Goal: Information Seeking & Learning: Learn about a topic

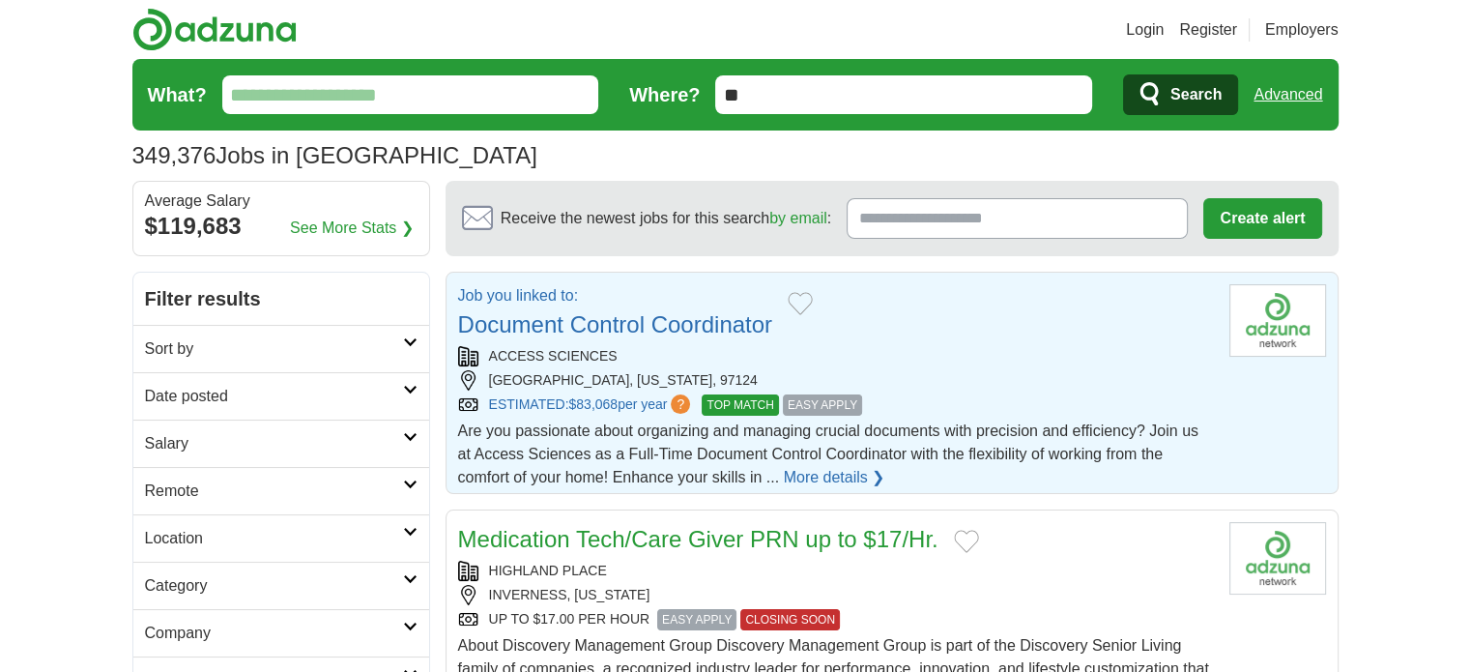
click at [612, 321] on link "Document Control Coordinator" at bounding box center [615, 324] width 315 height 26
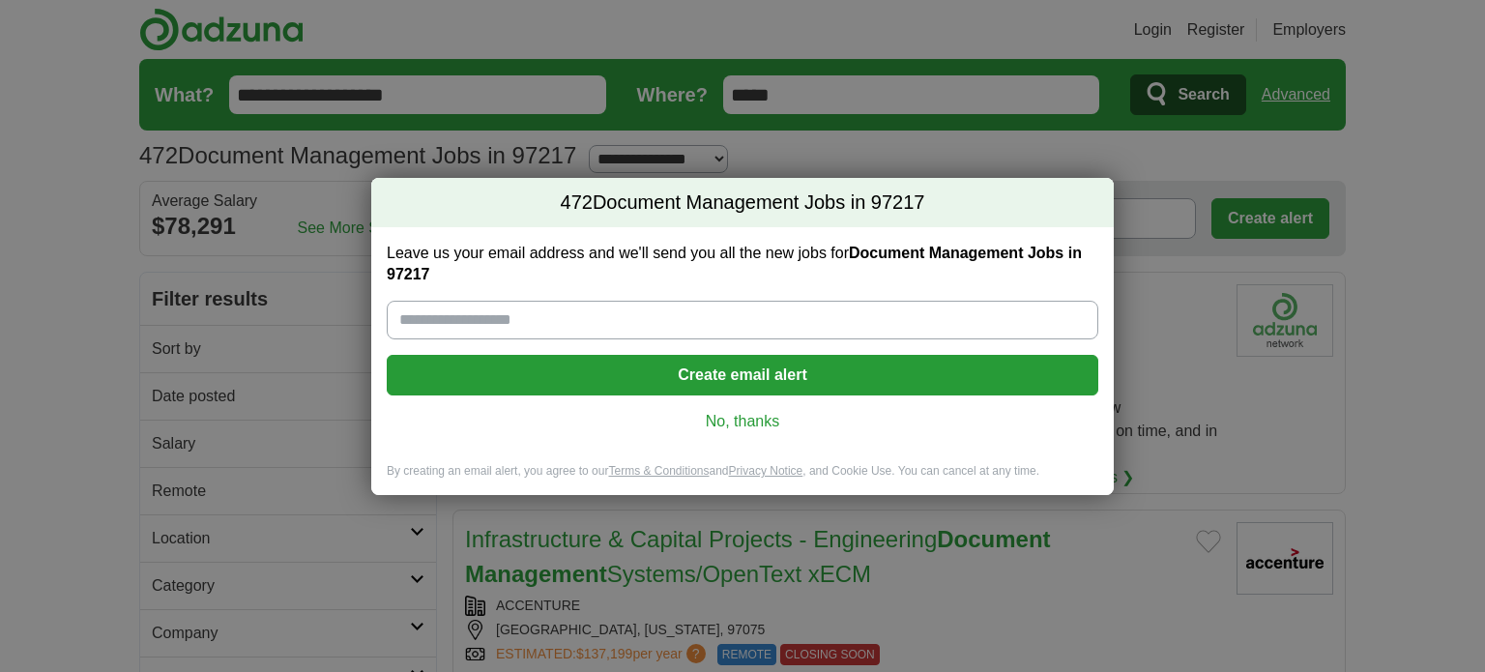
click at [750, 417] on link "No, thanks" at bounding box center [742, 421] width 681 height 21
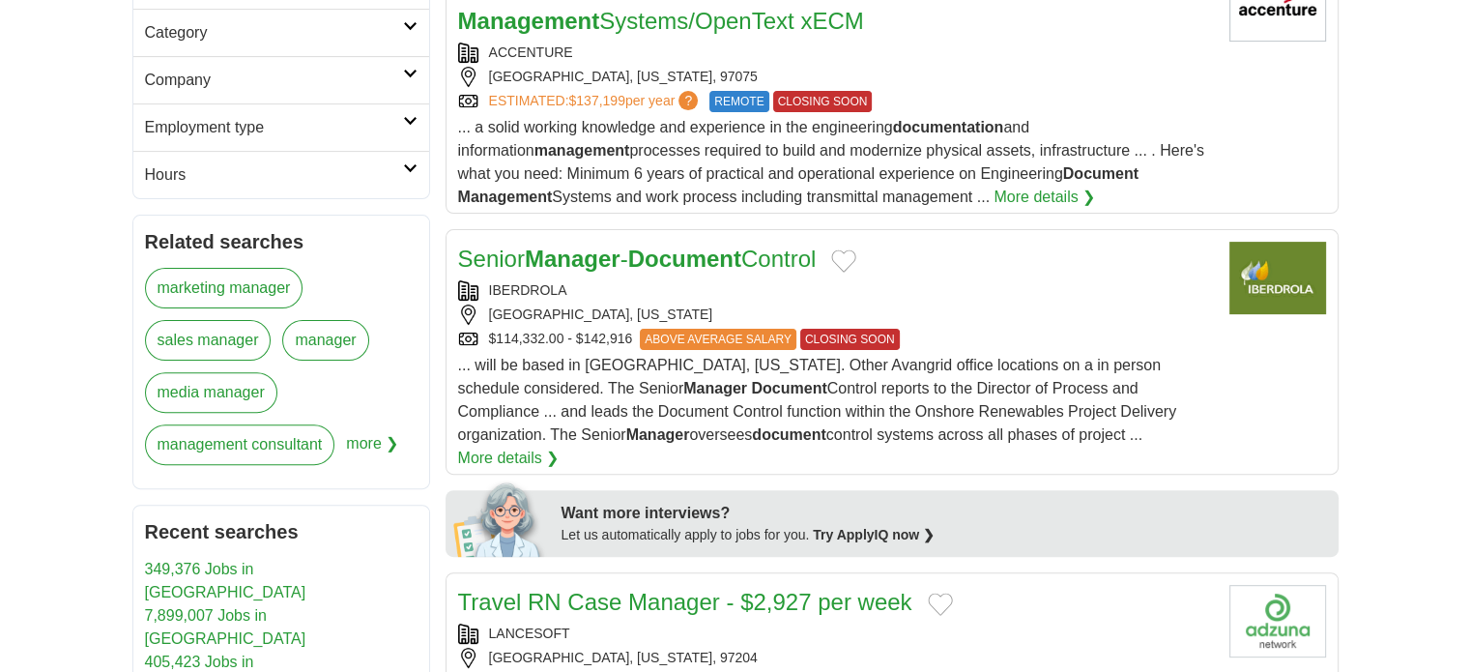
scroll to position [677, 0]
